Goal: Obtain resource: Download file/media

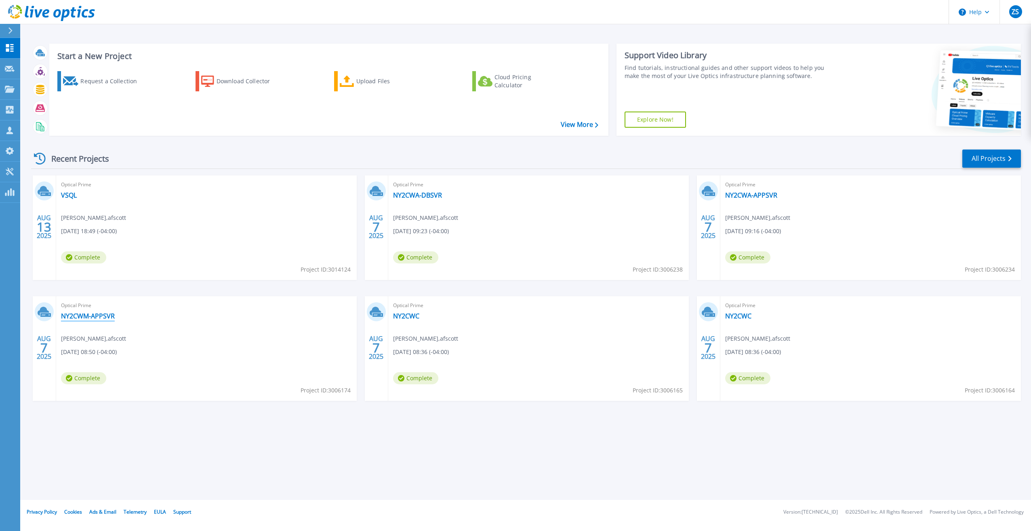
click at [87, 313] on link "NY2CWM-APPSVR" at bounding box center [88, 316] width 54 height 8
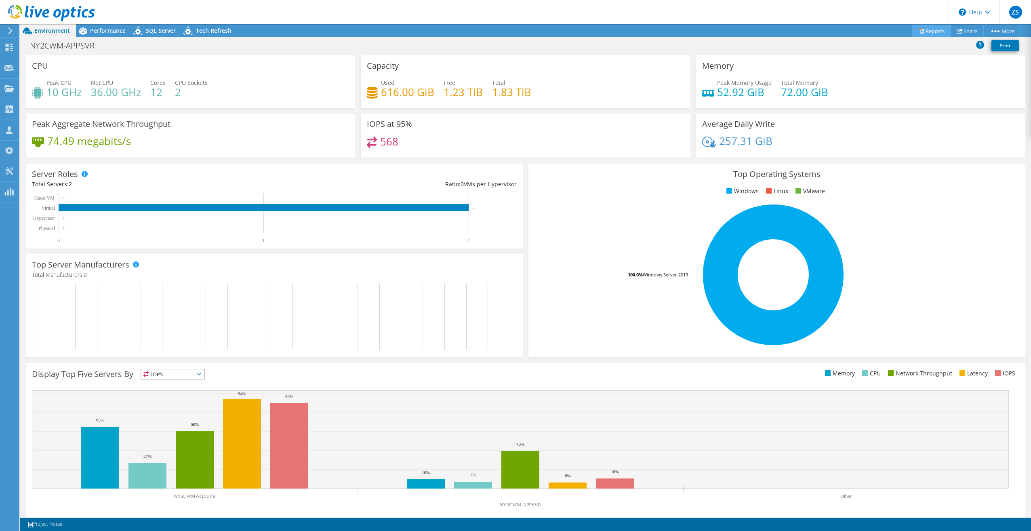
click at [922, 31] on link "Reports" at bounding box center [931, 31] width 39 height 13
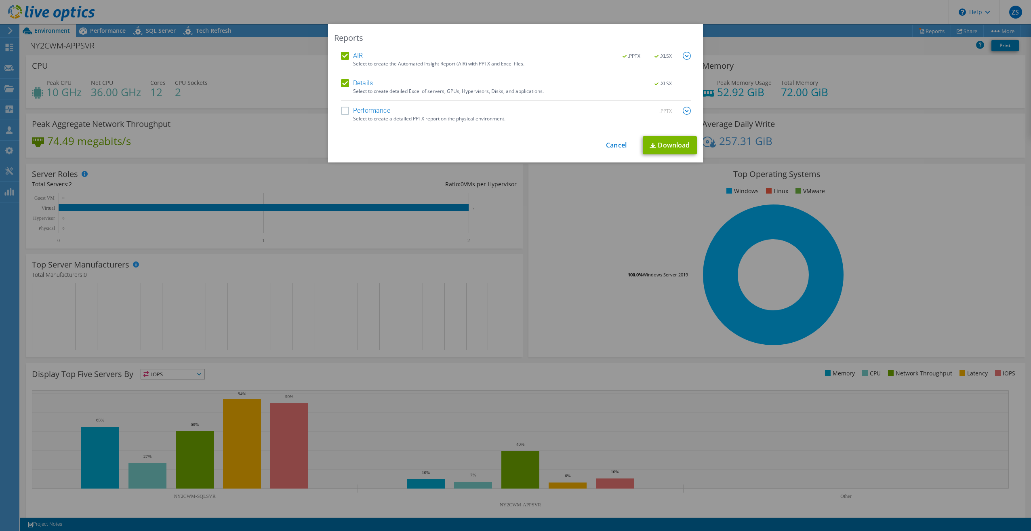
drag, startPoint x: 602, startPoint y: 153, endPoint x: 606, endPoint y: 151, distance: 4.5
click at [602, 153] on div "This process may take a while, please wait... Cancel Download" at bounding box center [515, 145] width 363 height 18
click at [607, 150] on div "This process may take a while, please wait... Cancel Download" at bounding box center [515, 145] width 363 height 18
click at [611, 142] on link "Cancel" at bounding box center [616, 145] width 21 height 8
click at [609, 144] on div at bounding box center [515, 265] width 1031 height 531
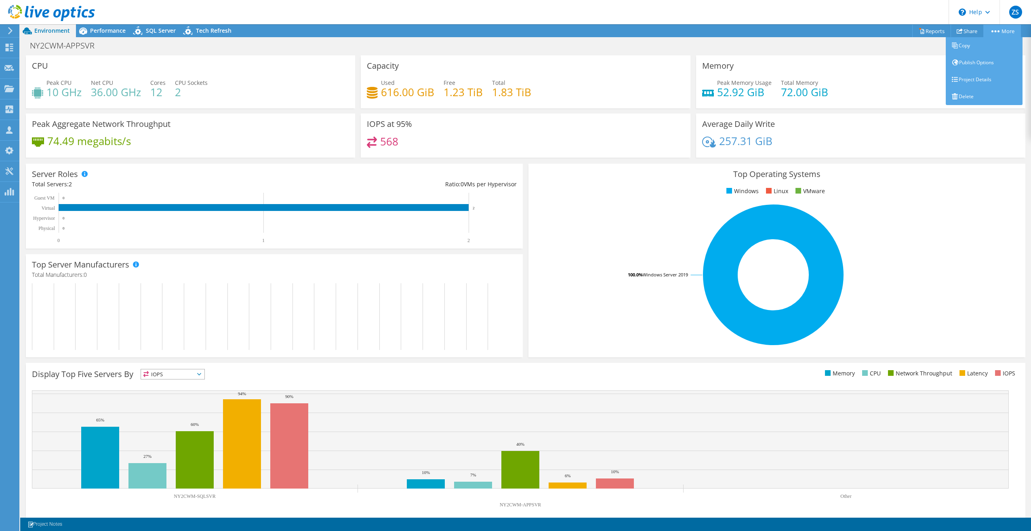
click at [1013, 26] on link "More" at bounding box center [1002, 31] width 38 height 13
click at [927, 31] on link "Reports" at bounding box center [931, 31] width 39 height 13
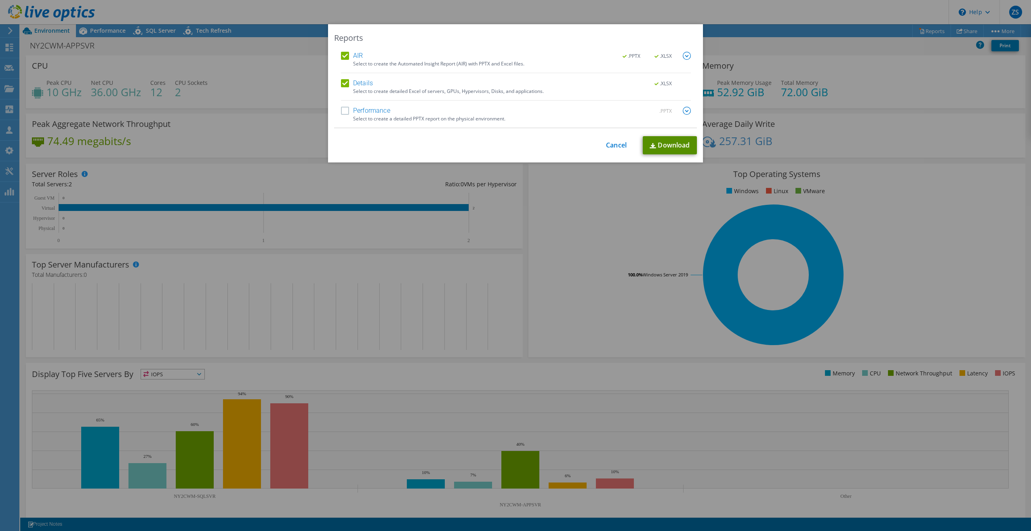
click at [668, 145] on link "Download" at bounding box center [670, 145] width 54 height 18
